Goal: Browse casually

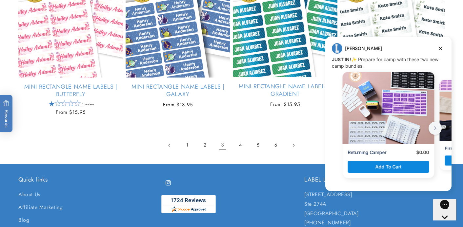
scroll to position [1498, 0]
